Goal: Transaction & Acquisition: Purchase product/service

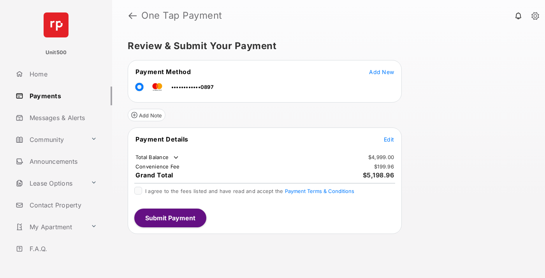
click at [389, 139] on span "Edit" at bounding box center [389, 139] width 10 height 7
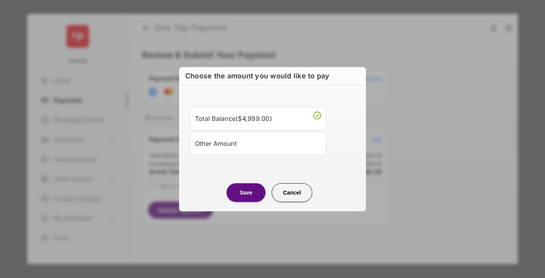
click at [258, 143] on div "Other Amount" at bounding box center [258, 143] width 126 height 13
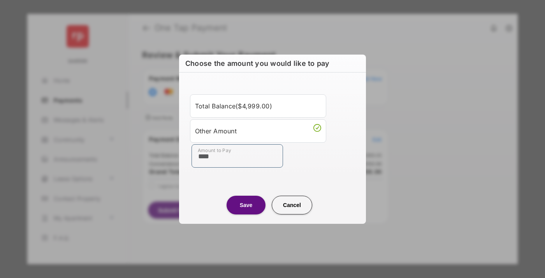
type input "****"
click at [246, 205] on button "Save" at bounding box center [246, 205] width 39 height 19
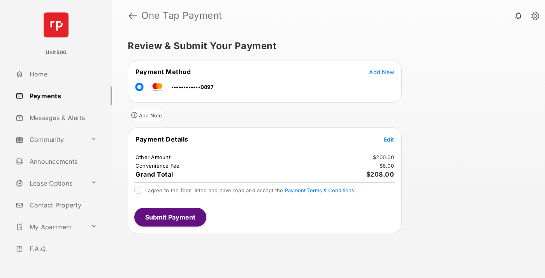
click at [389, 139] on span "Edit" at bounding box center [389, 139] width 10 height 7
click at [170, 217] on button "Submit Payment" at bounding box center [170, 217] width 72 height 19
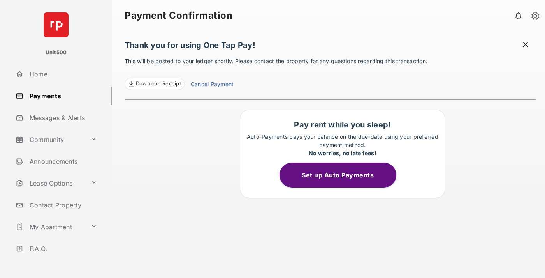
click at [154, 84] on span "Download Receipt" at bounding box center [158, 84] width 45 height 8
click at [526, 45] on span at bounding box center [526, 46] width 8 height 10
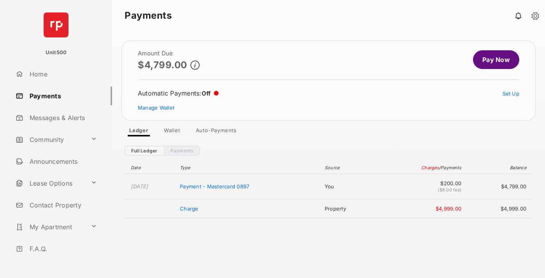
click at [156, 108] on link "Manage Wallet" at bounding box center [156, 107] width 37 height 6
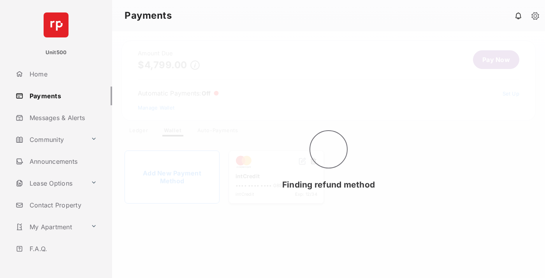
click at [314, 161] on button at bounding box center [314, 161] width 8 height 9
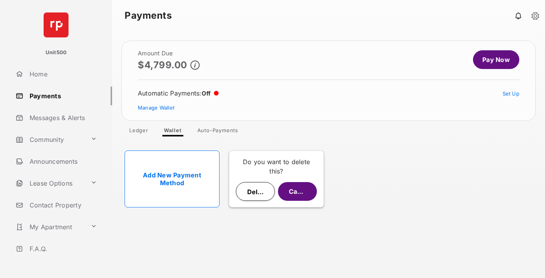
click at [256, 191] on button "Delete" at bounding box center [255, 191] width 39 height 19
